Goal: Transaction & Acquisition: Purchase product/service

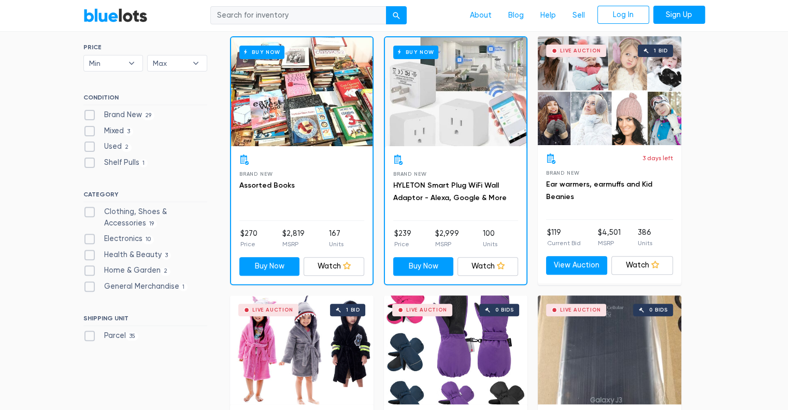
scroll to position [207, 0]
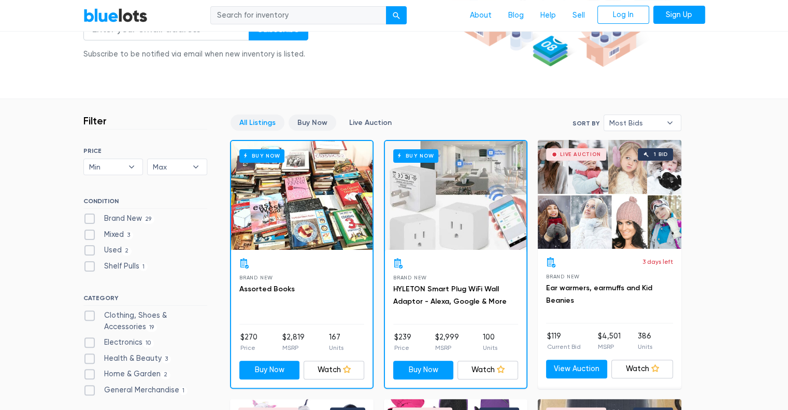
click at [308, 122] on link "Buy Now" at bounding box center [313, 122] width 48 height 16
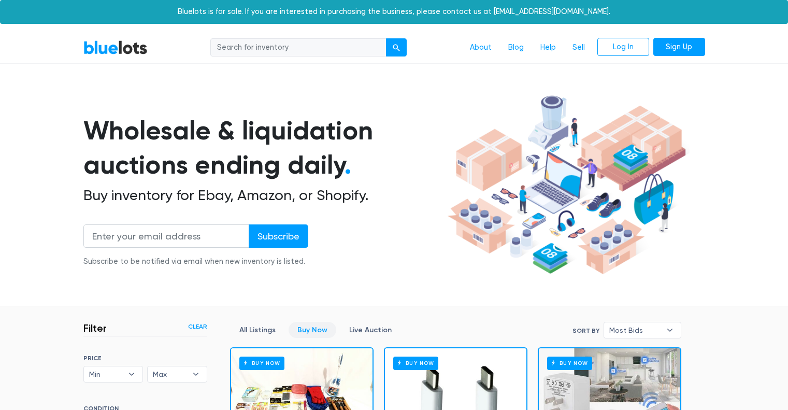
scroll to position [279, 0]
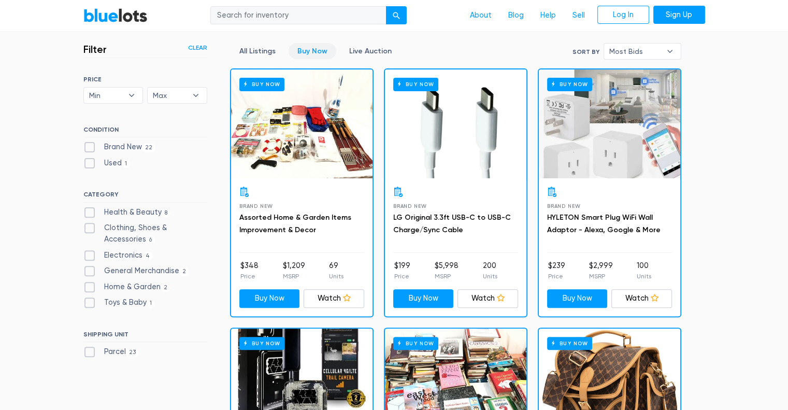
drag, startPoint x: 551, startPoint y: 264, endPoint x: 583, endPoint y: 267, distance: 32.2
click at [575, 267] on ul "$239 Price $2,999 MSRP 100 Units" at bounding box center [609, 270] width 125 height 21
drag, startPoint x: 640, startPoint y: 265, endPoint x: 661, endPoint y: 259, distance: 21.6
click at [661, 259] on div "Brand New HYLETON Smart Plug WiFi Wall Adaptor - Alexa, Google & More $239 Pric…" at bounding box center [609, 246] width 141 height 137
click at [609, 275] on p "MSRP" at bounding box center [601, 275] width 24 height 9
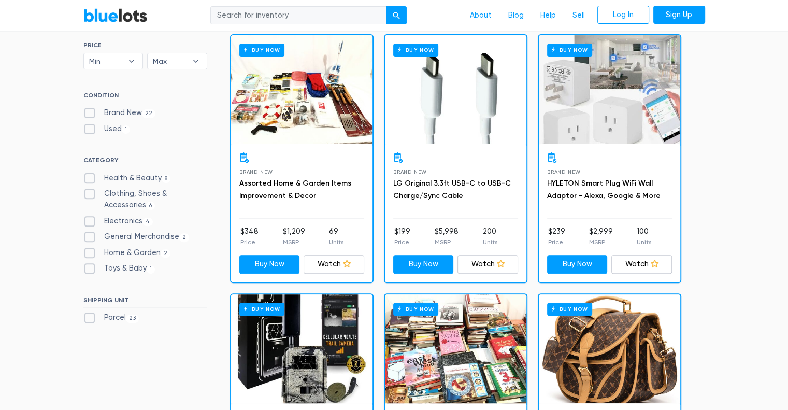
scroll to position [331, 0]
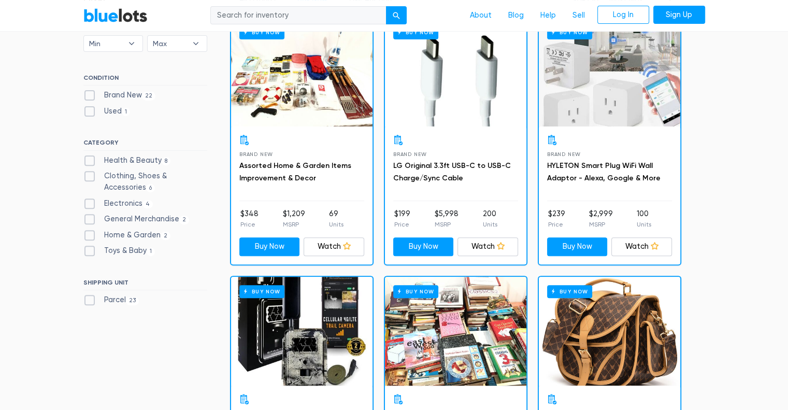
drag, startPoint x: 400, startPoint y: 213, endPoint x: 419, endPoint y: 217, distance: 18.4
click at [412, 213] on ul "$199 Price $5,998 MSRP 200 Units" at bounding box center [455, 218] width 125 height 21
click at [424, 218] on ul "$199 Price $5,998 MSRP 200 Units" at bounding box center [455, 218] width 125 height 21
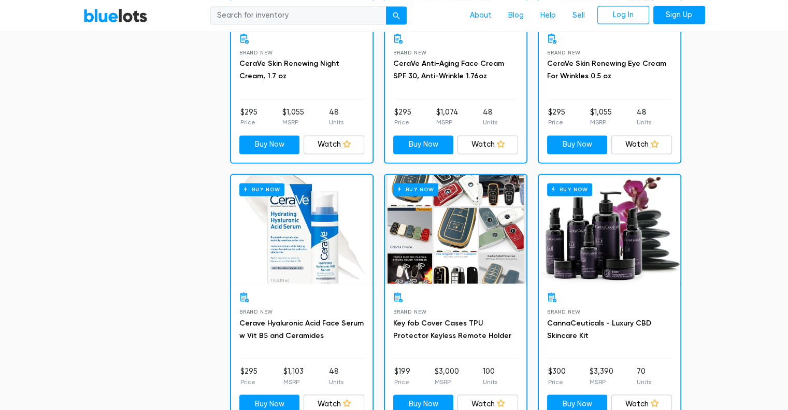
scroll to position [1729, 0]
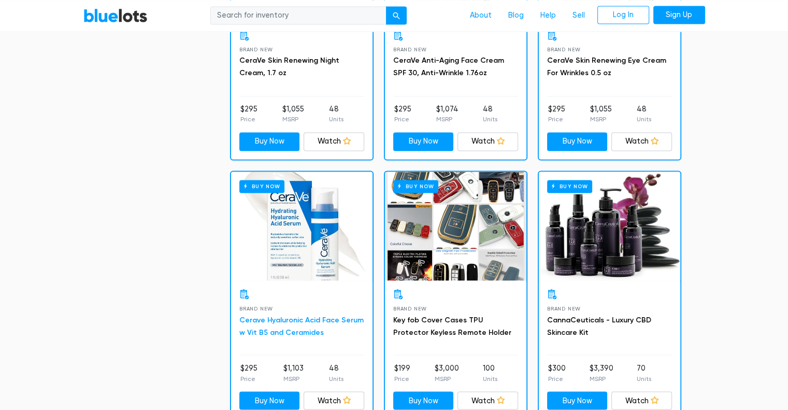
click at [319, 315] on link "Cerave Hyaluronic Acid Face Serum w Vit B5 and Ceramides" at bounding box center [301, 325] width 124 height 21
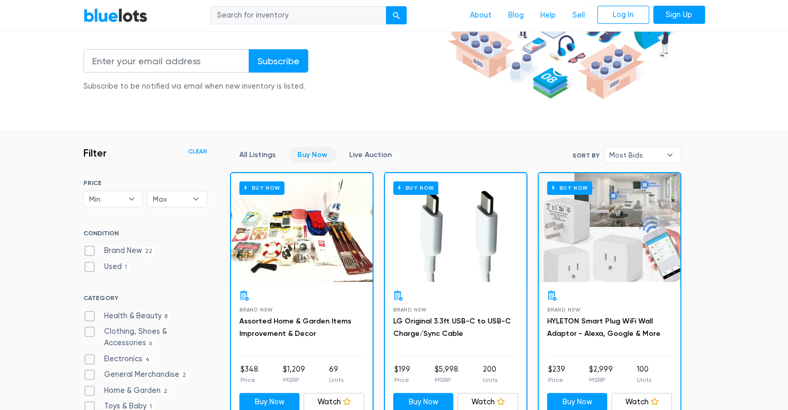
scroll to position [123, 0]
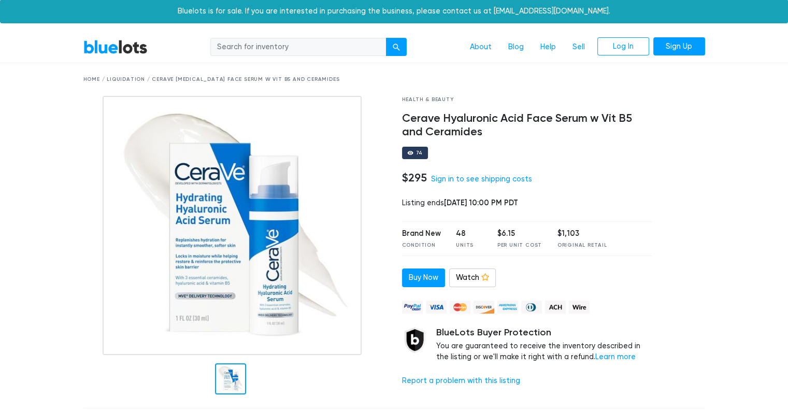
scroll to position [52, 0]
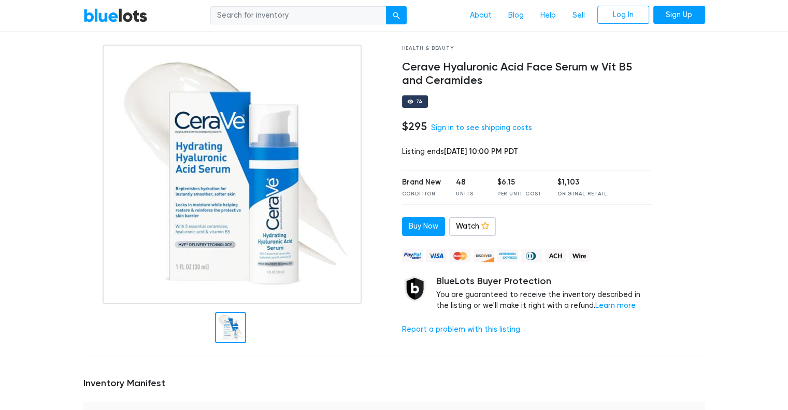
click at [199, 273] on img at bounding box center [232, 174] width 259 height 259
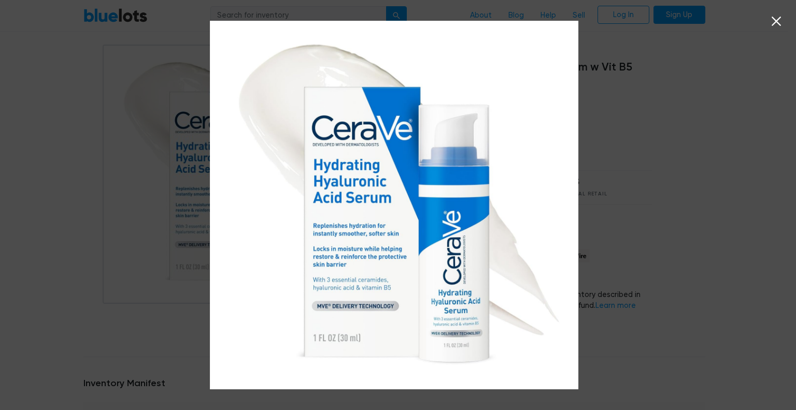
click at [772, 24] on icon at bounding box center [776, 21] width 16 height 16
